Goal: Go to known website: Access a specific website the user already knows

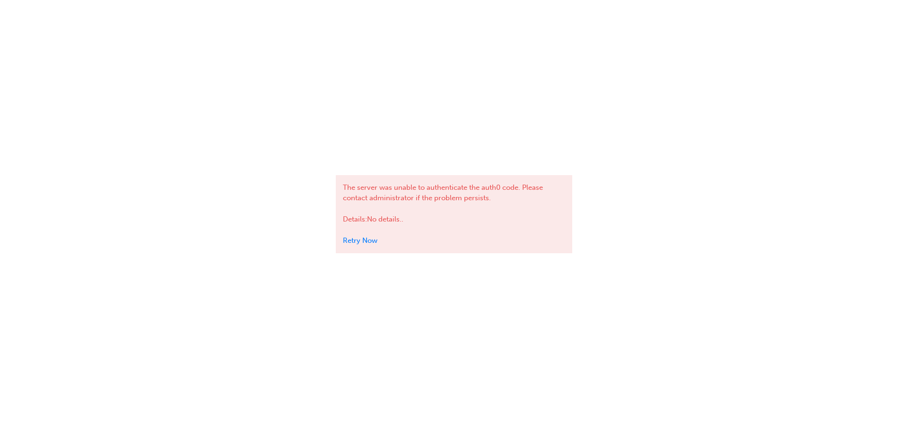
click at [366, 237] on link "Retry Now" at bounding box center [360, 240] width 35 height 9
